Goal: Task Accomplishment & Management: Complete application form

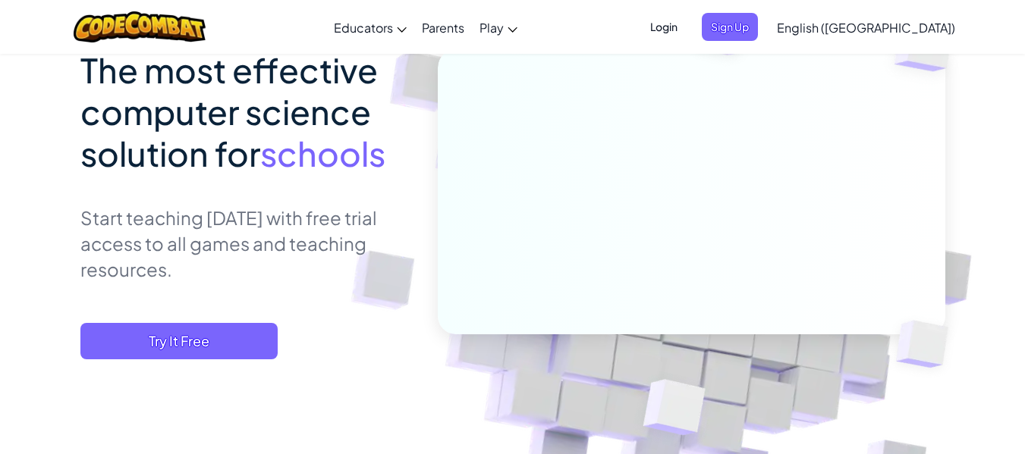
scroll to position [181, 0]
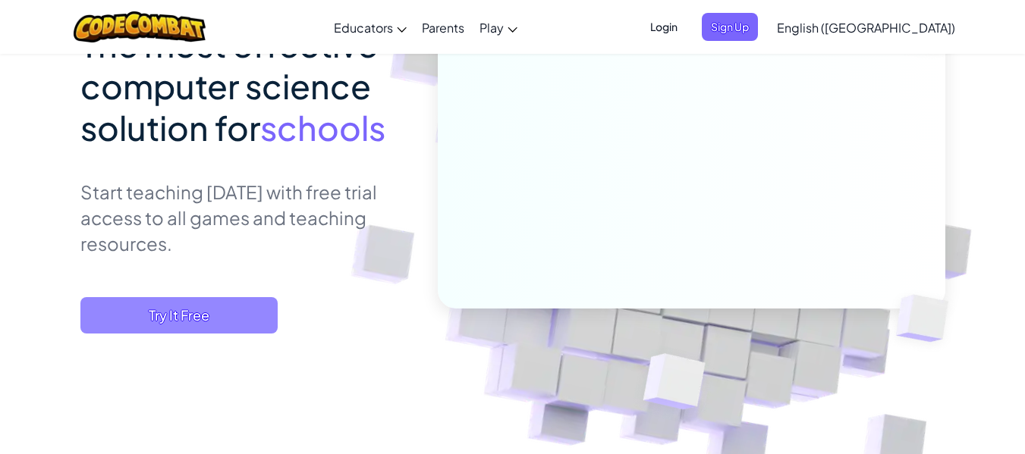
click at [199, 309] on span "Try It Free" at bounding box center [178, 315] width 197 height 36
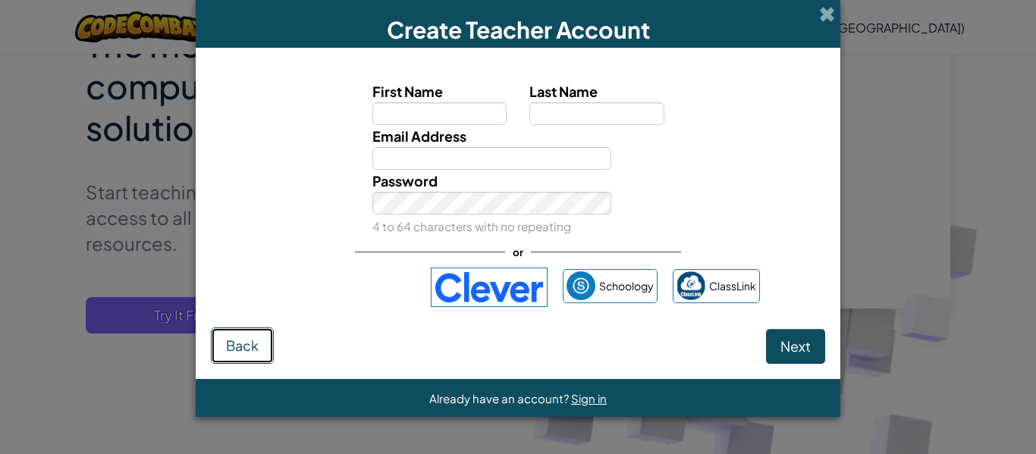
click at [221, 336] on button "Back" at bounding box center [242, 346] width 63 height 36
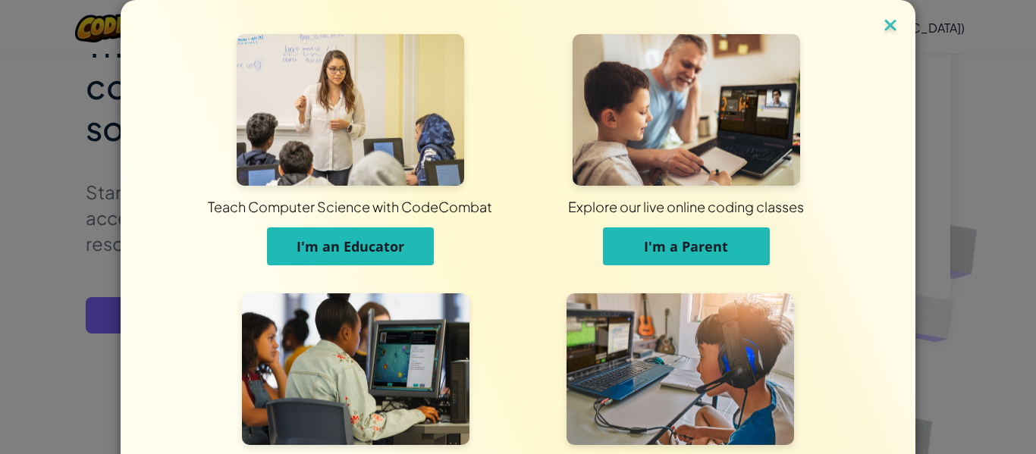
click at [890, 24] on img at bounding box center [891, 26] width 20 height 23
